Goal: Communication & Community: Share content

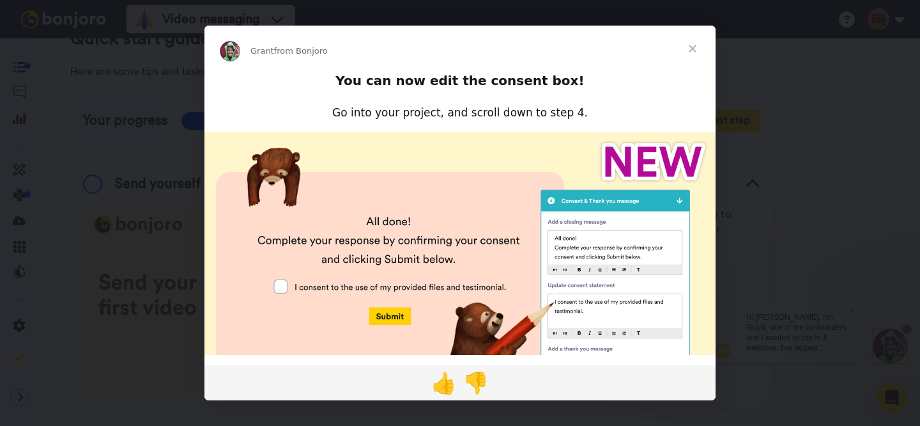
click at [692, 48] on span "Close" at bounding box center [693, 49] width 46 height 46
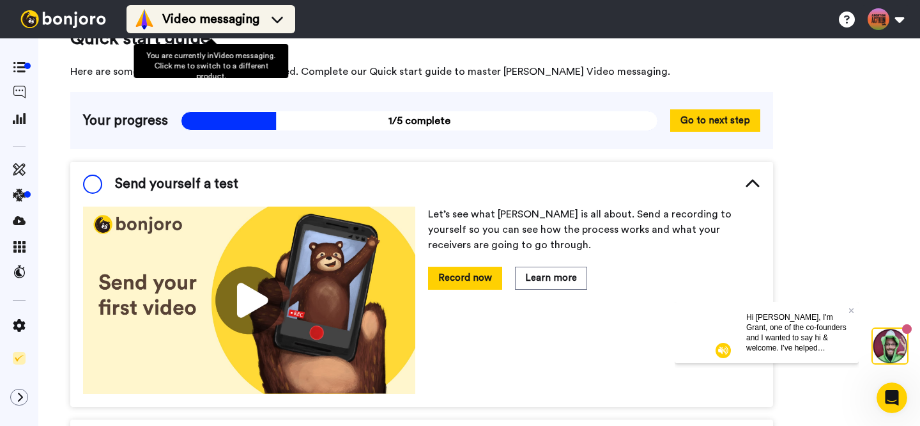
click at [277, 23] on icon at bounding box center [278, 20] width 12 height 6
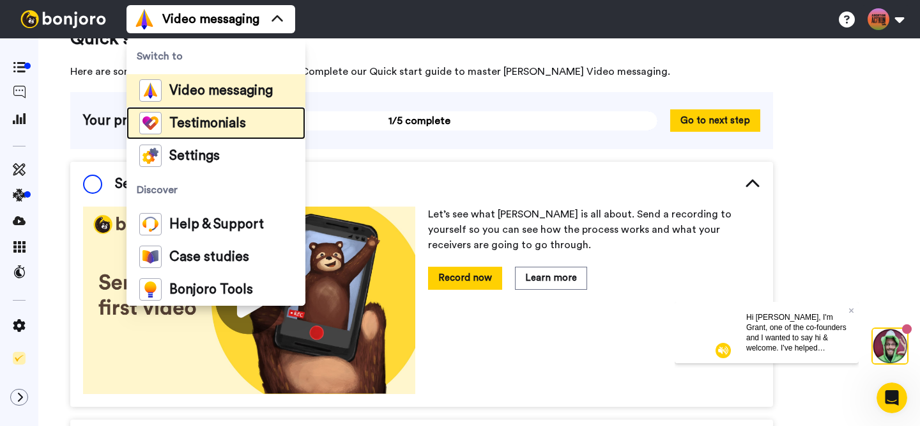
click at [254, 131] on li "Testimonials" at bounding box center [216, 123] width 179 height 33
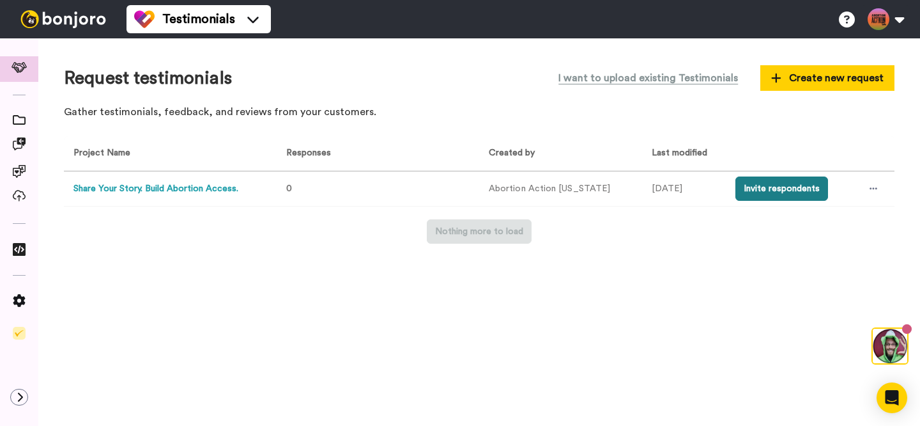
click at [770, 180] on button "Invite respondents" at bounding box center [782, 188] width 93 height 24
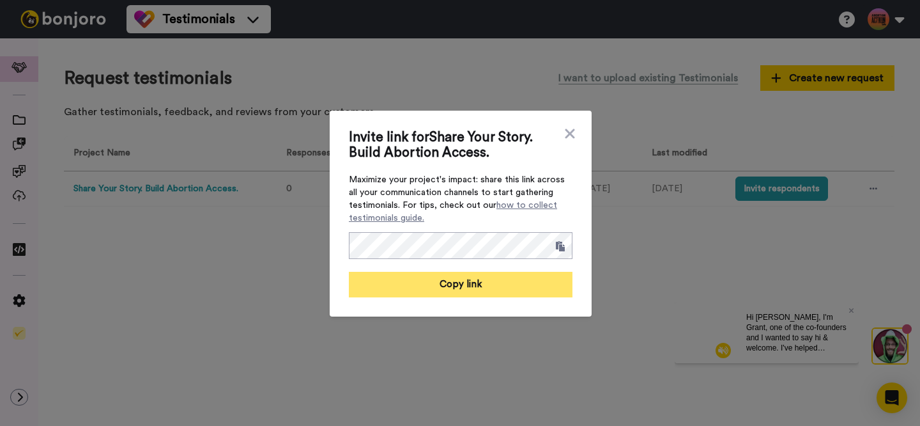
click at [471, 286] on button "Copy link" at bounding box center [461, 285] width 224 height 26
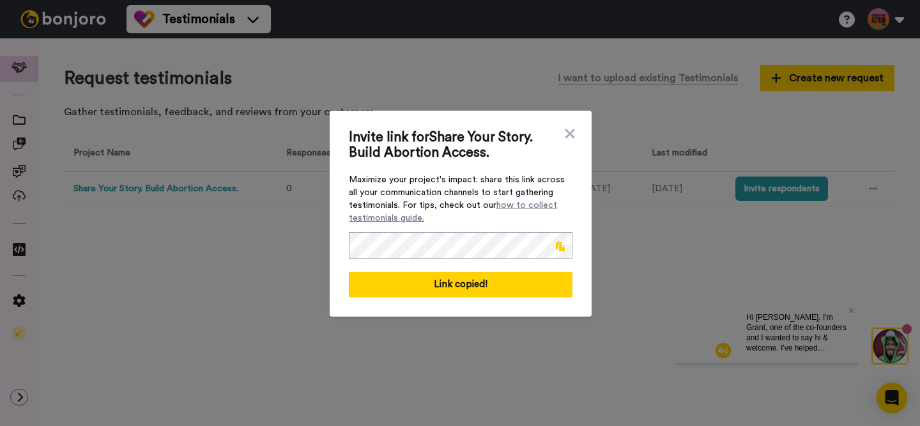
click at [577, 139] on div "Invite link for Share Your Story. Build Abortion Access. Maximize your project'…" at bounding box center [461, 214] width 262 height 206
click at [573, 135] on icon at bounding box center [570, 133] width 13 height 15
